Goal: Task Accomplishment & Management: Manage account settings

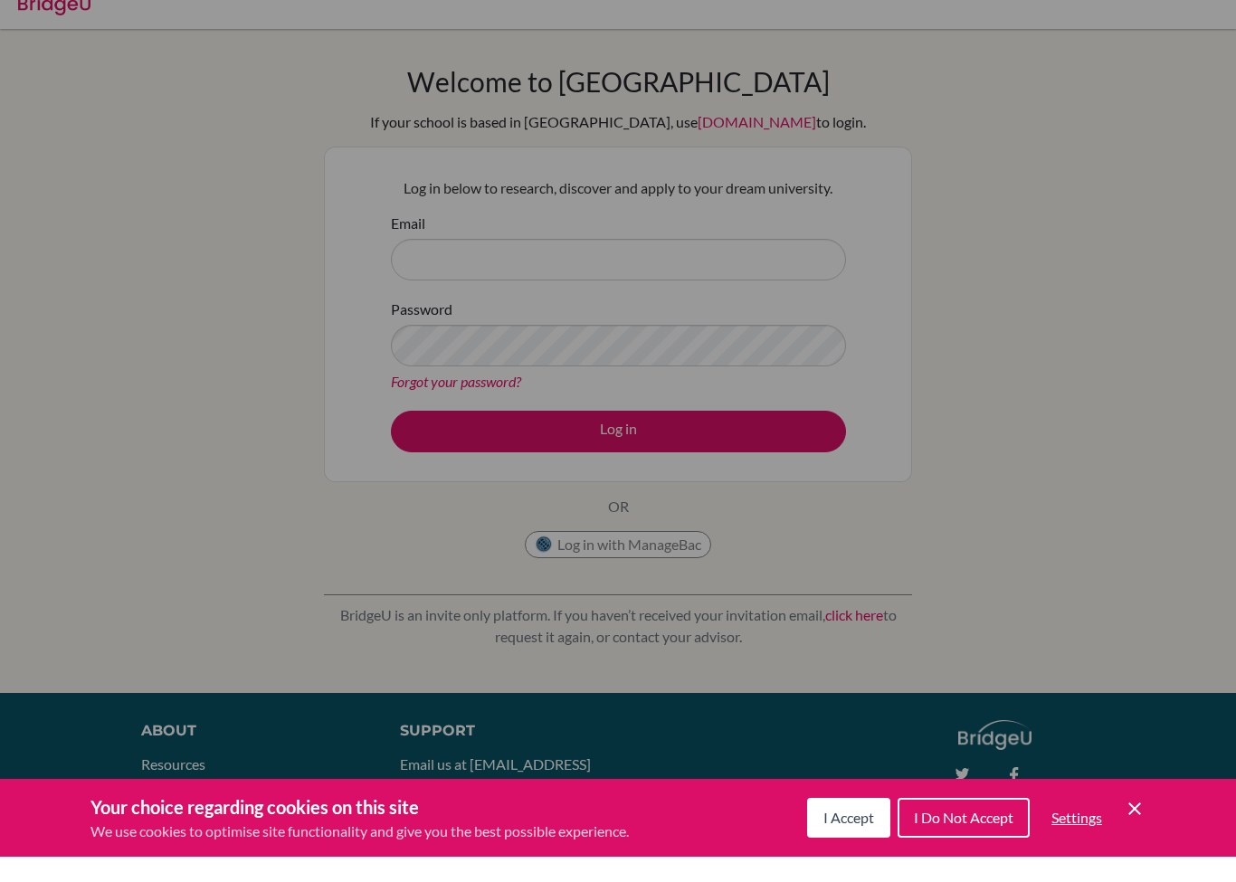
click at [765, 236] on div "Cookie Preferences" at bounding box center [618, 441] width 1236 height 882
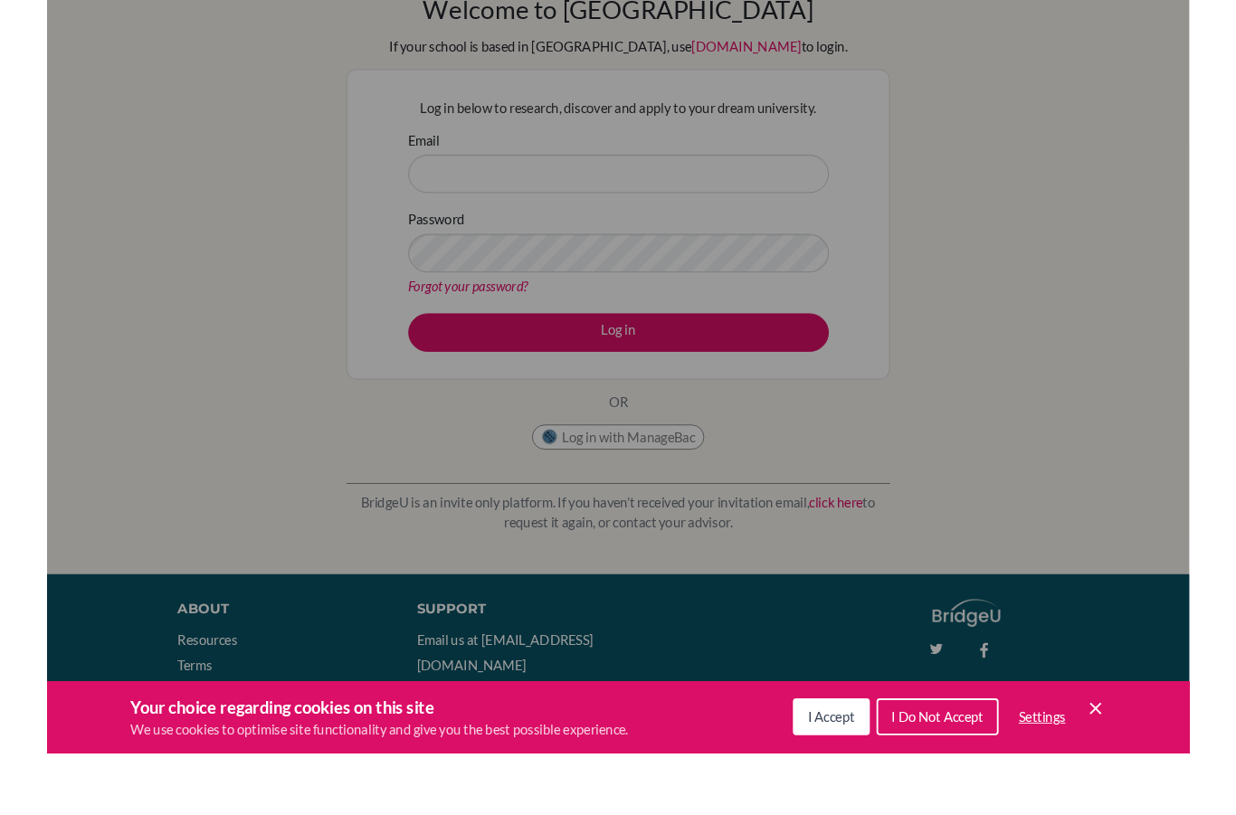
scroll to position [80, 0]
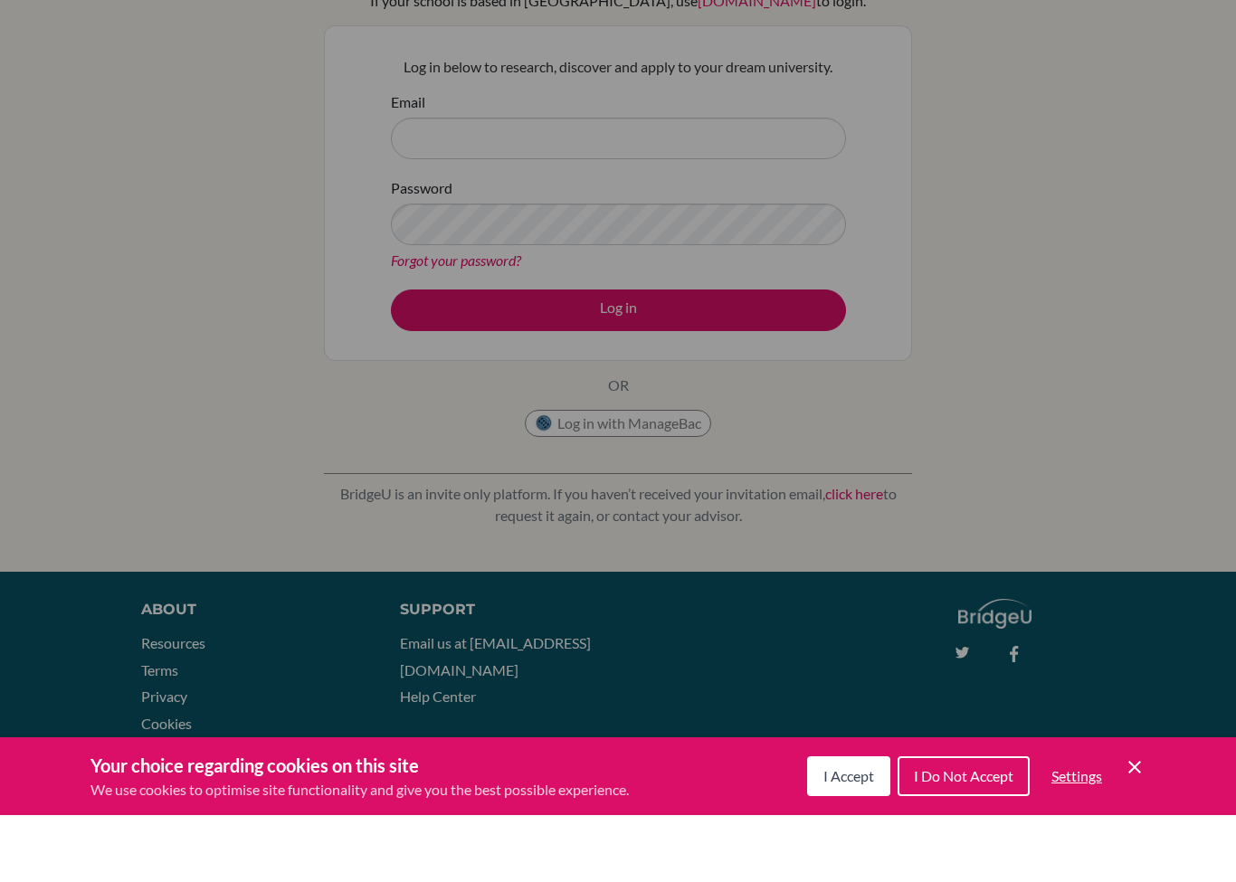
click at [856, 824] on button "I Accept" at bounding box center [848, 844] width 83 height 40
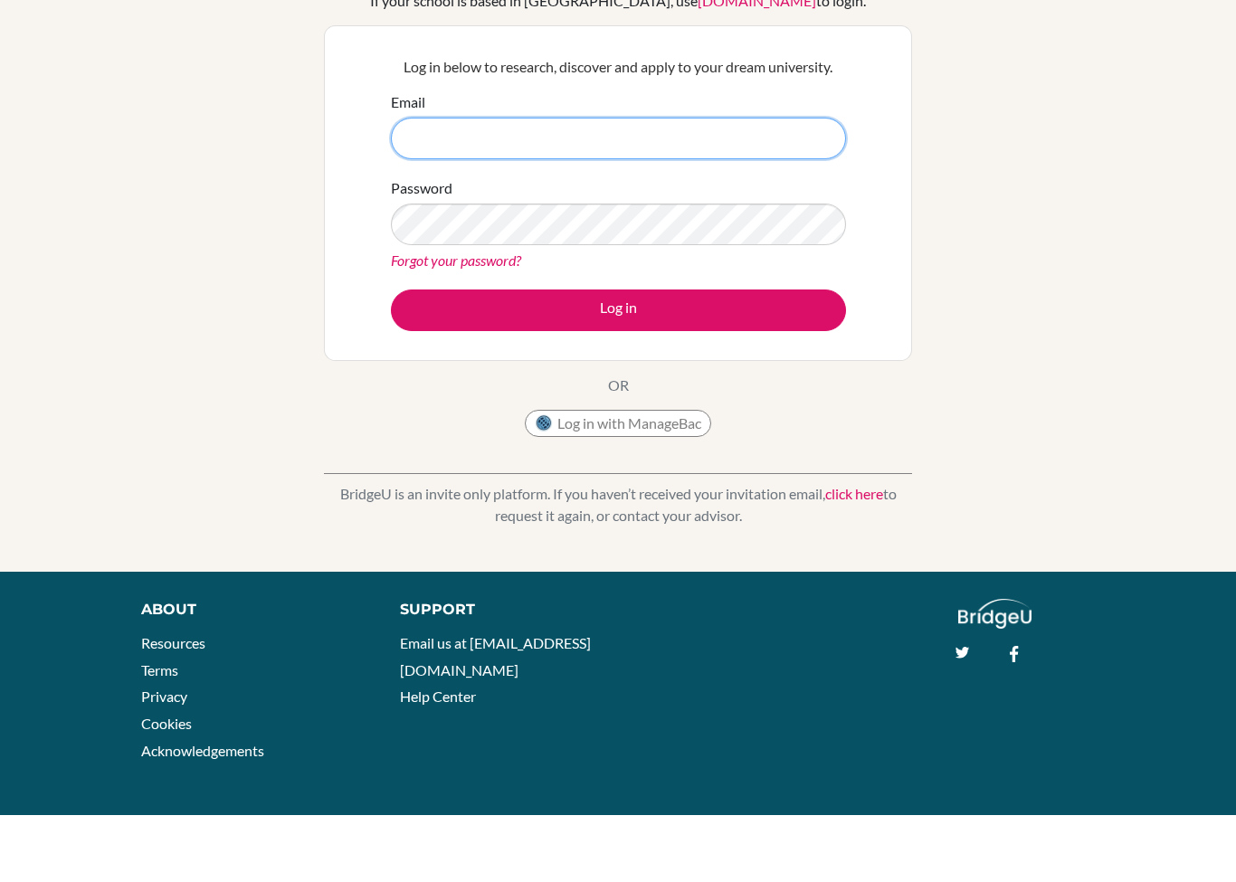
click at [792, 185] on input "Email" at bounding box center [618, 206] width 455 height 42
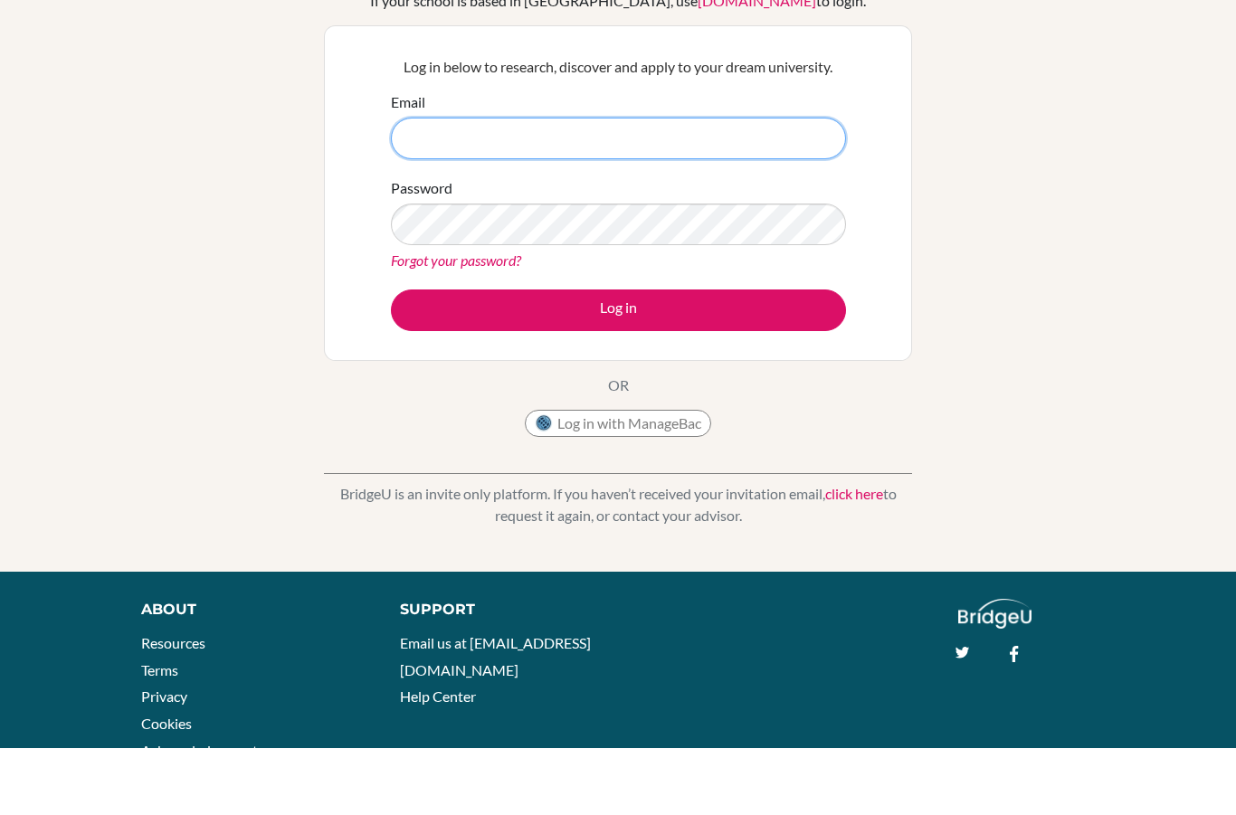
scroll to position [147, 0]
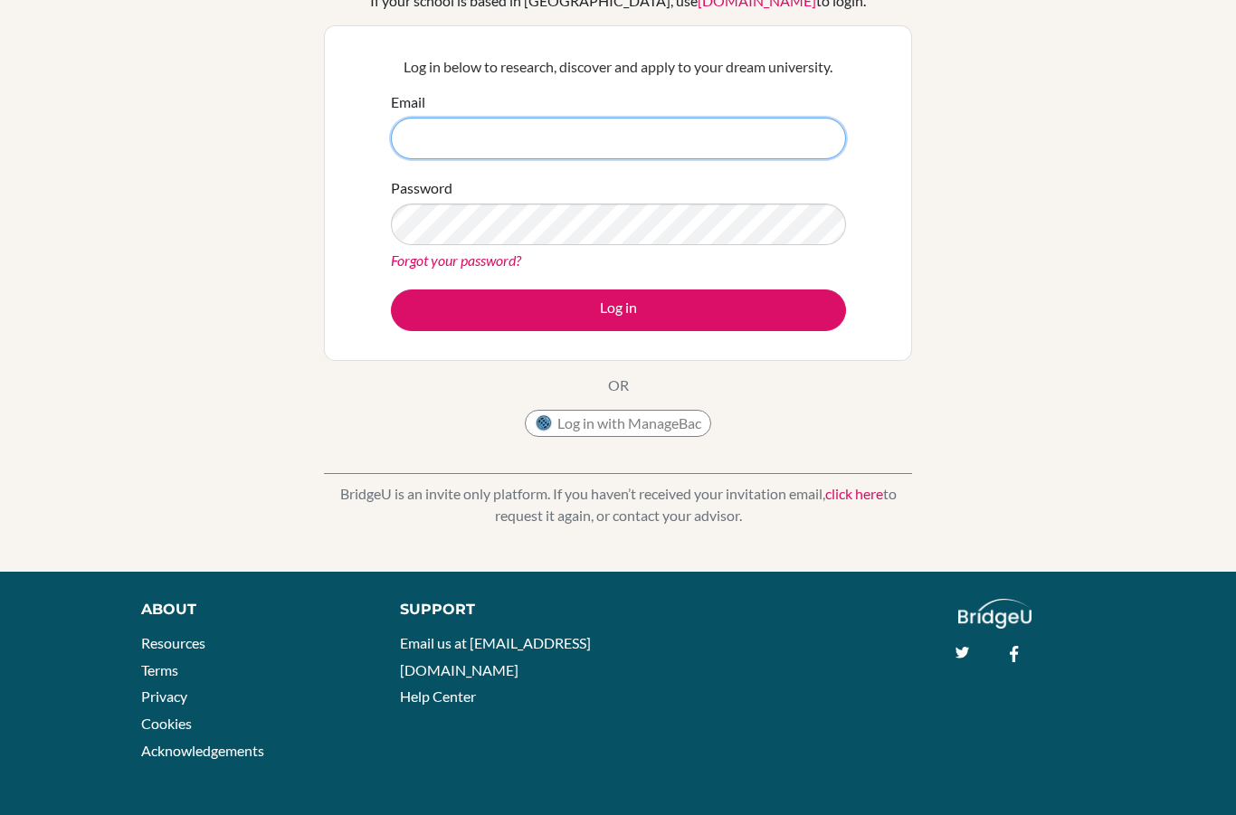
type input "[EMAIL_ADDRESS][DOMAIN_NAME]"
click at [776, 290] on button "Log in" at bounding box center [618, 311] width 455 height 42
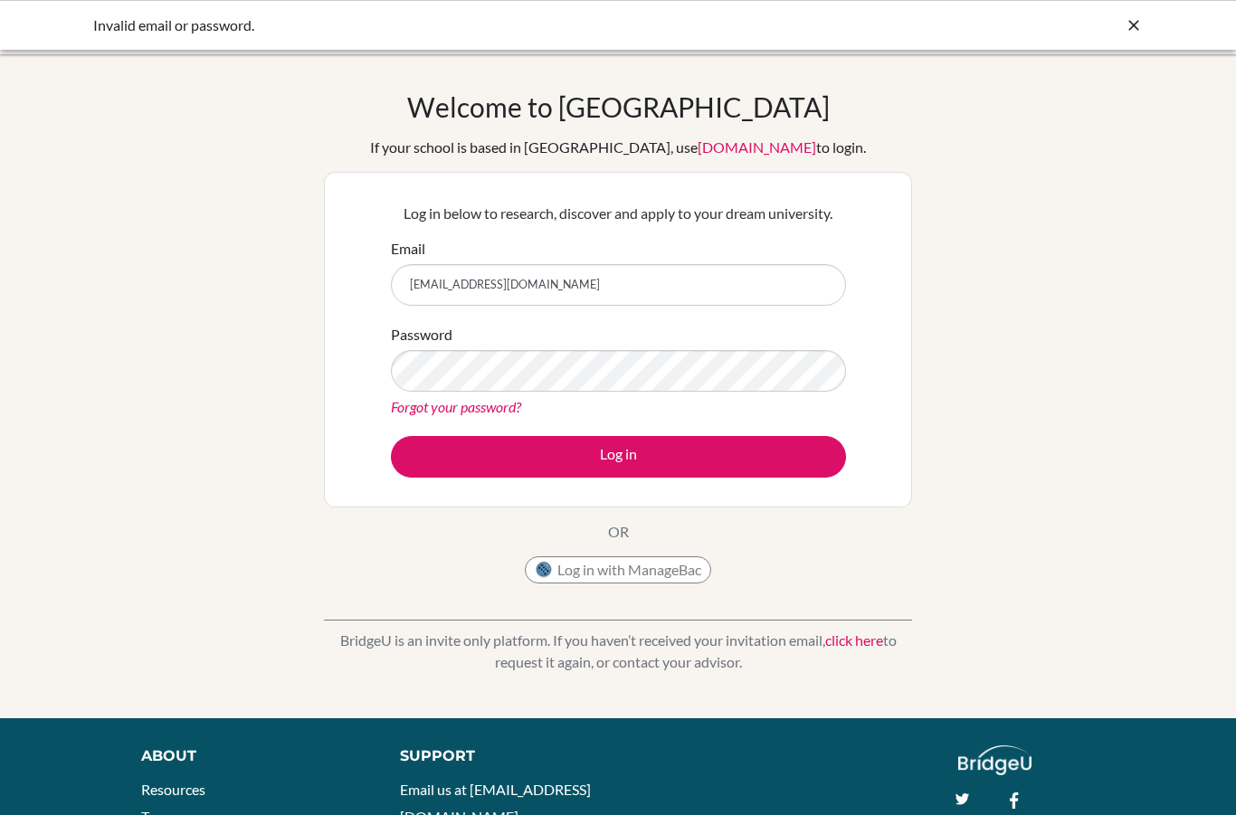
click at [698, 437] on button "Log in" at bounding box center [618, 457] width 455 height 42
click at [685, 563] on button "Log in with ManageBac" at bounding box center [618, 570] width 186 height 27
click at [624, 565] on button "Log in with ManageBac" at bounding box center [618, 570] width 186 height 27
click at [611, 558] on button "Log in with ManageBac" at bounding box center [618, 570] width 186 height 27
click at [610, 574] on button "Log in with ManageBac" at bounding box center [618, 570] width 186 height 27
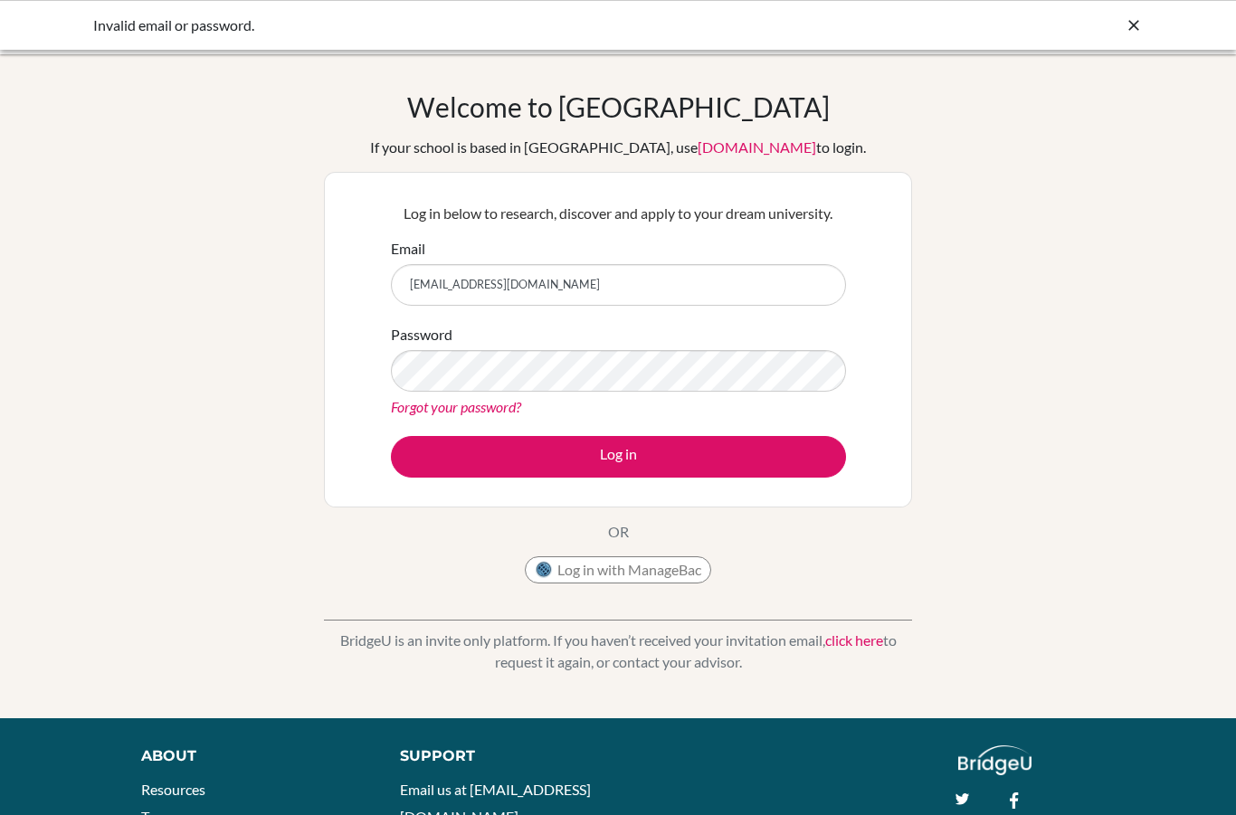
click at [612, 569] on button "Log in with ManageBac" at bounding box center [618, 570] width 186 height 27
click at [618, 565] on button "Log in with ManageBac" at bounding box center [618, 570] width 186 height 27
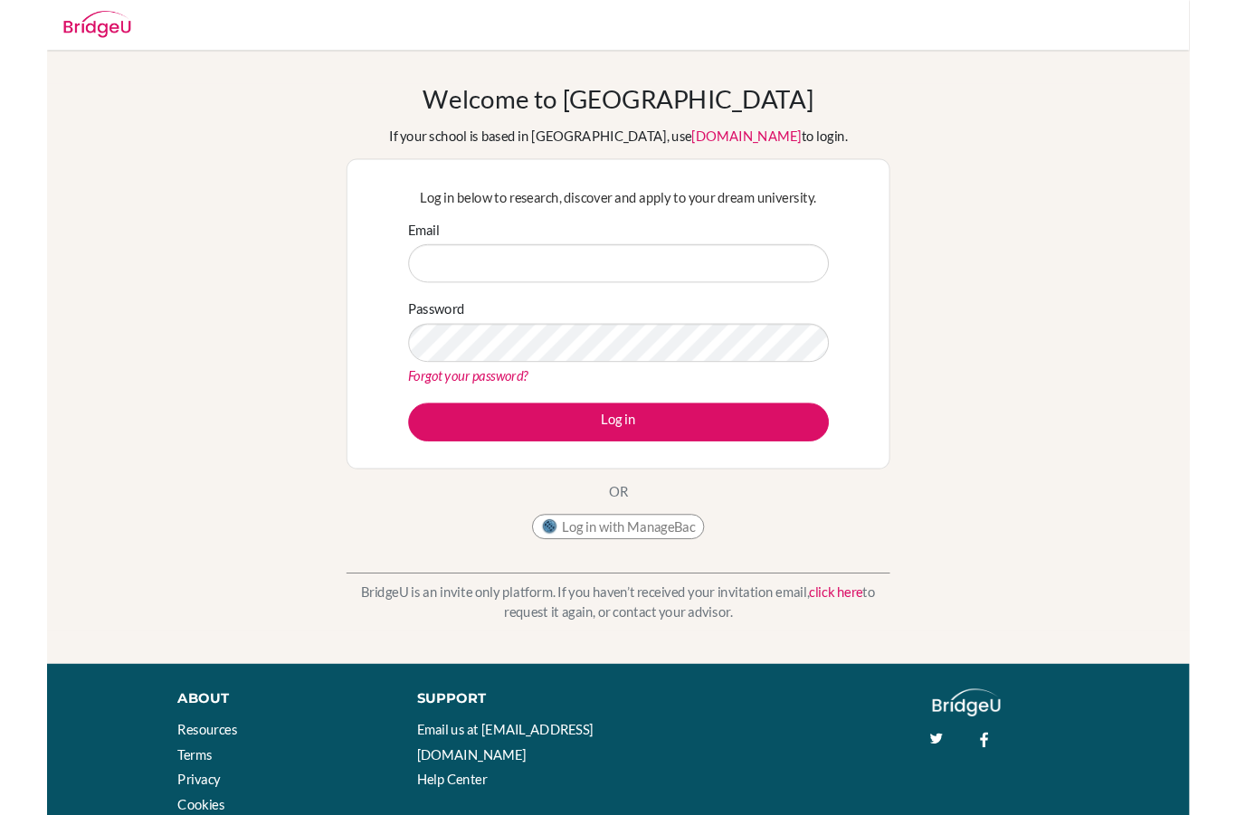
scroll to position [122, 0]
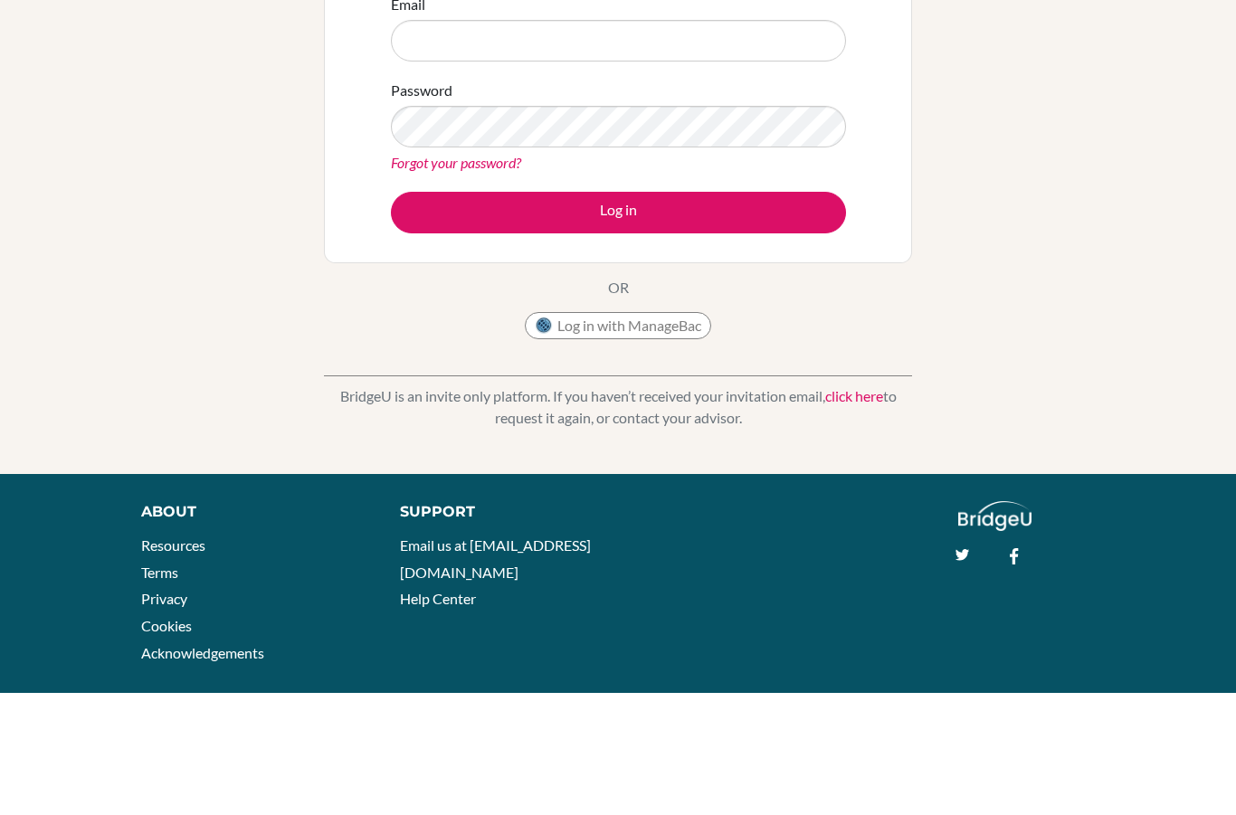
click at [1138, 125] on div "Welcome to BridgeU If your school is based in China, use app.bridge-u.com.cn to…" at bounding box center [618, 264] width 1236 height 592
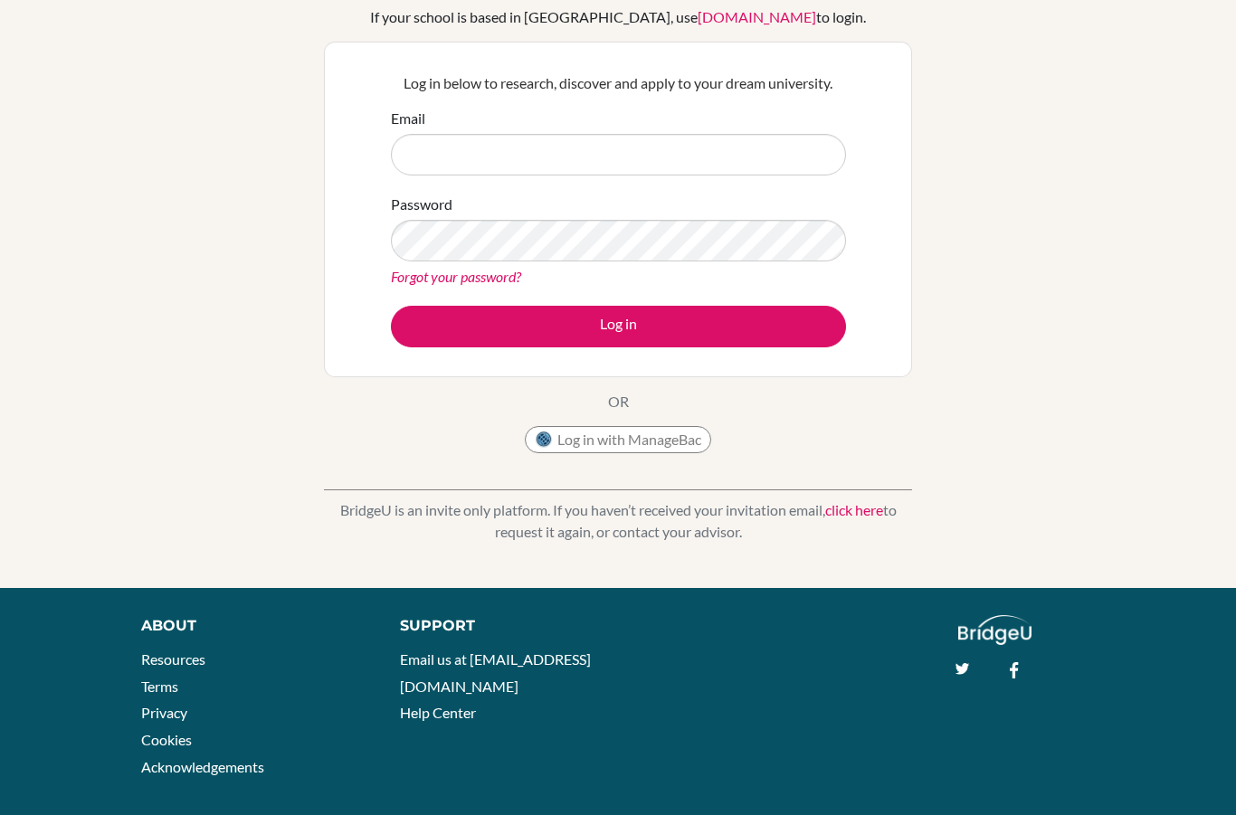
scroll to position [147, 0]
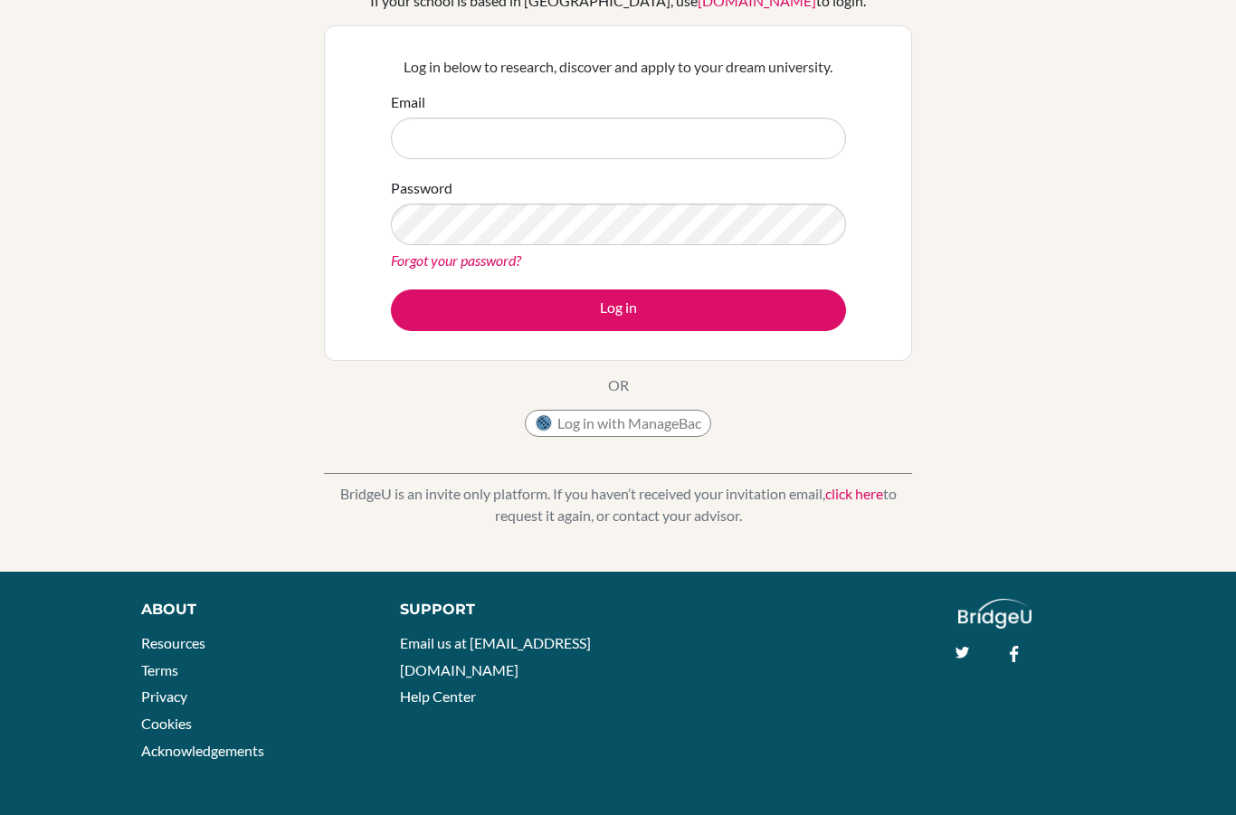
click at [848, 490] on link "click here" at bounding box center [854, 493] width 58 height 17
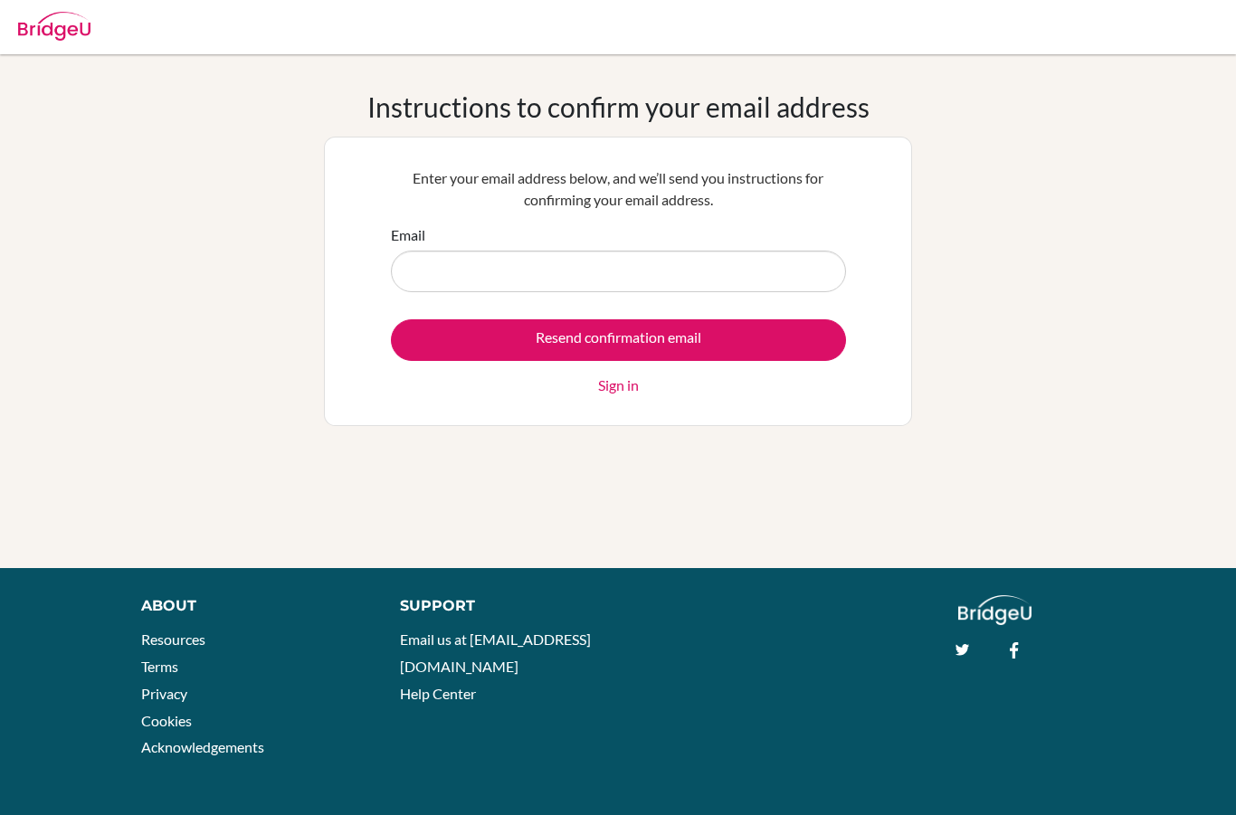
click at [660, 264] on input "Email" at bounding box center [618, 272] width 455 height 42
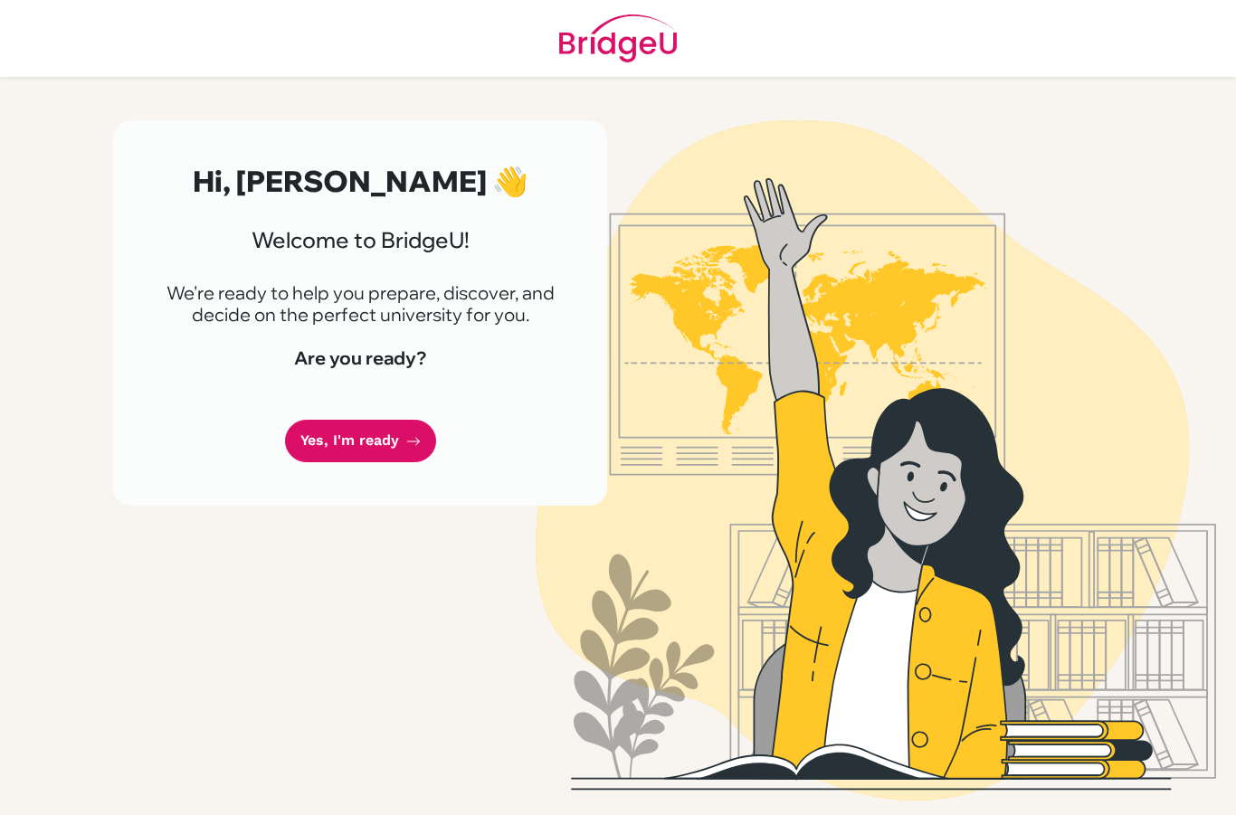
click at [340, 462] on link "Yes, I'm ready" at bounding box center [360, 441] width 151 height 43
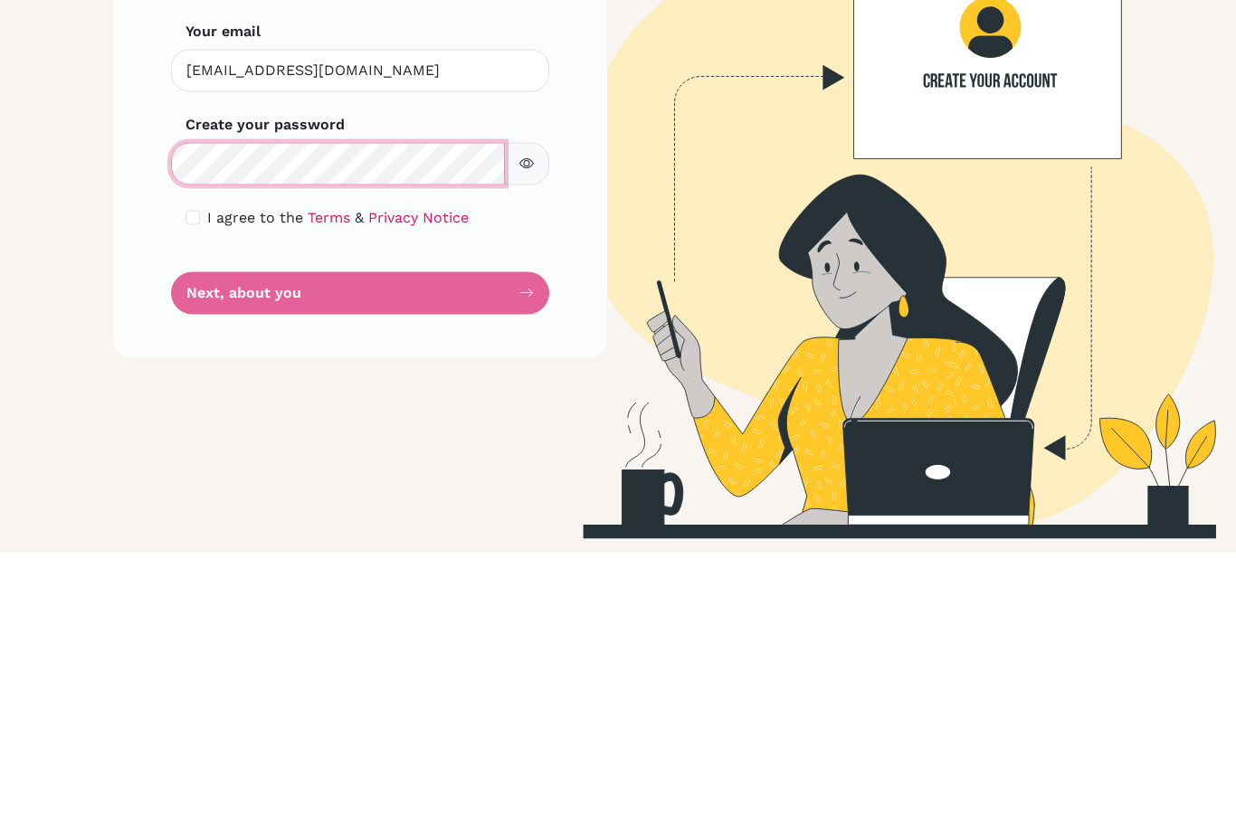
scroll to position [70, 0]
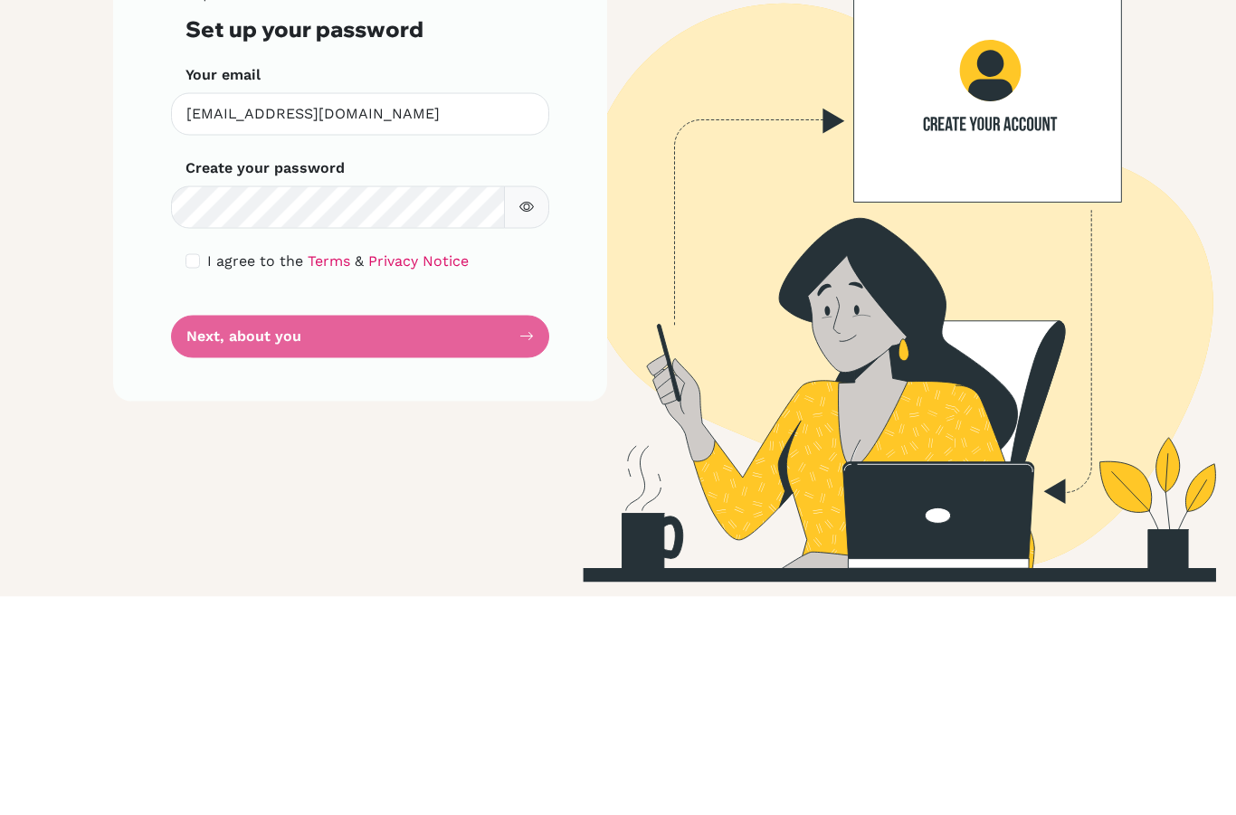
click at [228, 261] on form "Step 1 of 5 Set up your password Your email [EMAIL_ADDRESS][DOMAIN_NAME] Invali…" at bounding box center [360, 391] width 349 height 368
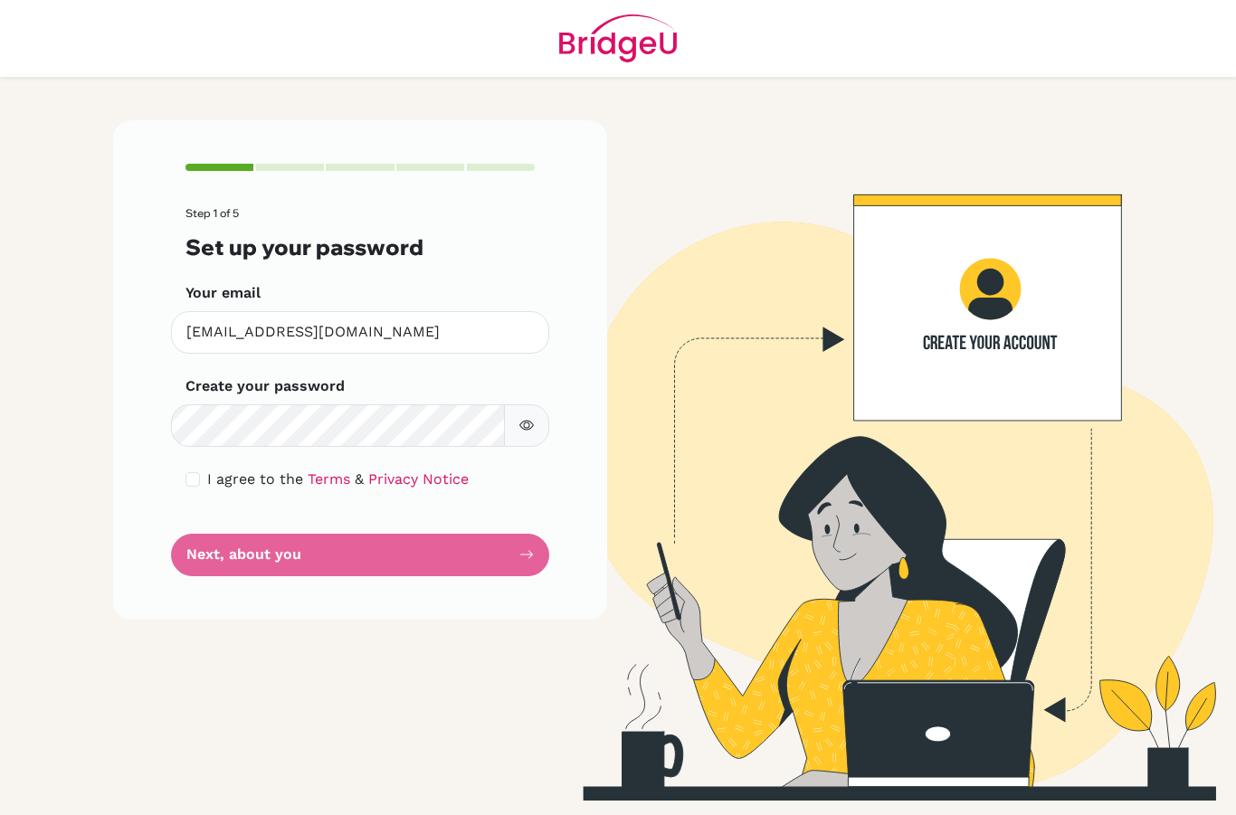
click at [193, 472] on input "checkbox" at bounding box center [193, 479] width 14 height 14
checkbox input "true"
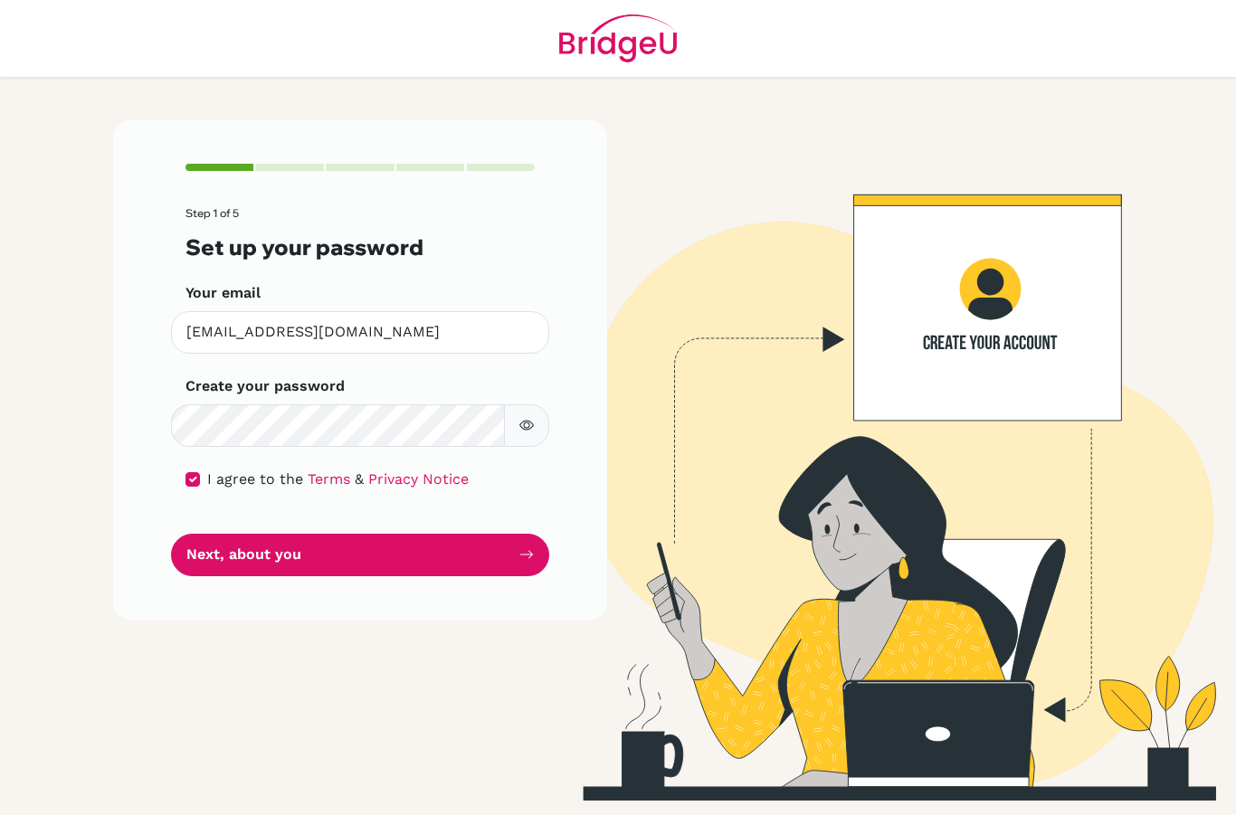
click at [212, 534] on button "Next, about you" at bounding box center [360, 555] width 378 height 43
